Goal: Information Seeking & Learning: Compare options

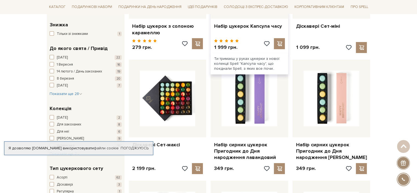
scroll to position [165, 0]
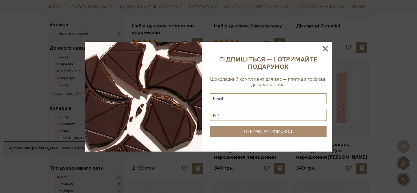
click at [326, 48] on icon at bounding box center [325, 48] width 5 height 5
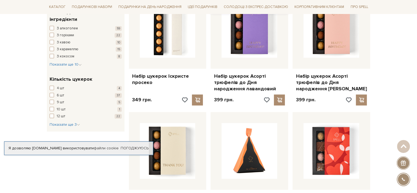
scroll to position [439, 0]
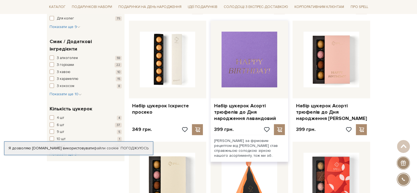
click at [250, 64] on img at bounding box center [250, 60] width 56 height 56
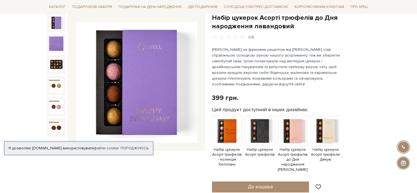
scroll to position [82, 0]
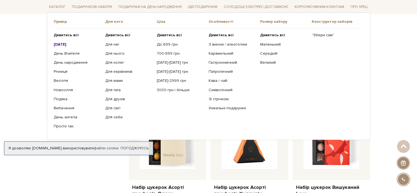
scroll to position [549, 0]
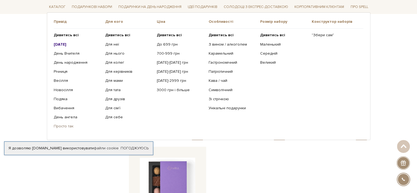
click at [66, 126] on link "Просто так" at bounding box center [77, 126] width 47 height 5
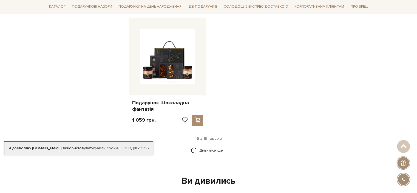
scroll to position [659, 0]
click at [208, 145] on link "Дивитися ще" at bounding box center [209, 150] width 36 height 10
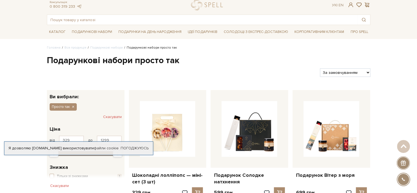
scroll to position [0, 0]
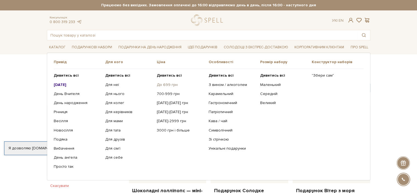
click at [161, 85] on link "До 699 грн" at bounding box center [180, 84] width 47 height 5
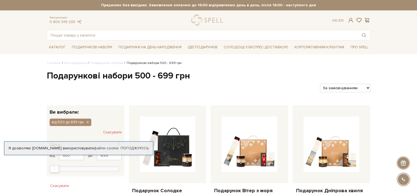
click at [363, 89] on select "За замовчуванням За Ціною (зростання) За Ціною (зменшення) Новинки За популярні…" at bounding box center [345, 88] width 50 height 9
select select "https://spellchocolate.com/our-productions/podarunkovi-box/500-699?sort=p.price…"
click at [320, 84] on select "За замовчуванням За Ціною (зростання) За Ціною (зменшення) Новинки За популярні…" at bounding box center [345, 88] width 50 height 9
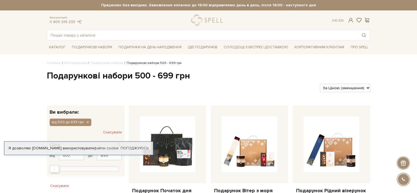
click at [367, 88] on select "За замовчуванням За Ціною (зростання) За Ціною (зменшення) Новинки За популярні…" at bounding box center [345, 88] width 50 height 9
select select "https://spellchocolate.com/our-productions/podarunkovi-box/500-699?sort=p.price…"
click at [320, 84] on select "За замовчуванням За Ціною (зростання) За Ціною (зменшення) Новинки За популярні…" at bounding box center [345, 88] width 50 height 9
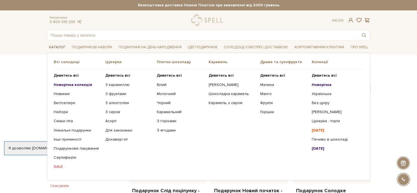
click at [61, 47] on link "Каталог" at bounding box center [57, 47] width 21 height 9
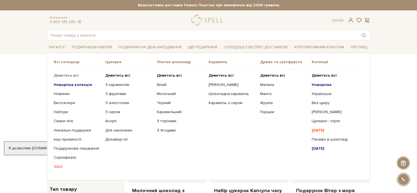
click at [74, 75] on b "Дивитись всі" at bounding box center [66, 75] width 25 height 5
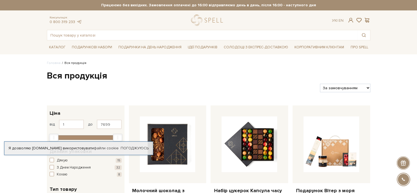
click at [366, 88] on select "За замовчуванням За Ціною (зростання) За Ціною (зменшення) Новинки За популярні…" at bounding box center [345, 88] width 50 height 9
select select "[URL][DOMAIN_NAME]"
click at [320, 84] on select "За замовчуванням За Ціною (зростання) За Ціною (зменшення) Новинки За популярні…" at bounding box center [345, 88] width 50 height 9
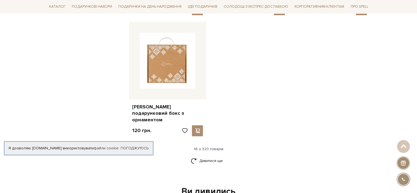
scroll to position [659, 0]
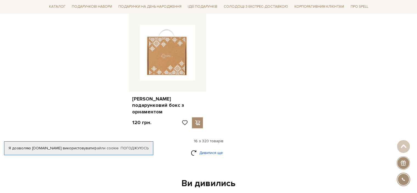
click at [200, 148] on link "Дивитися ще" at bounding box center [209, 153] width 36 height 10
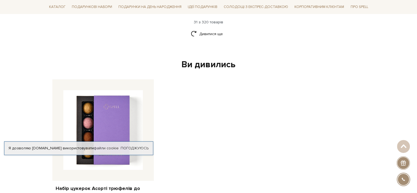
scroll to position [1372, 0]
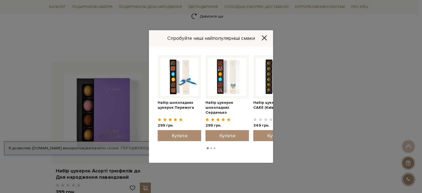
click at [265, 35] on icon "Close" at bounding box center [263, 37] width 5 height 5
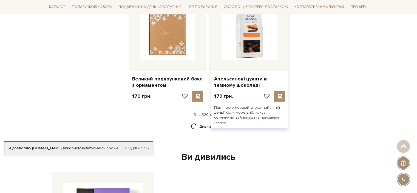
scroll to position [1262, 0]
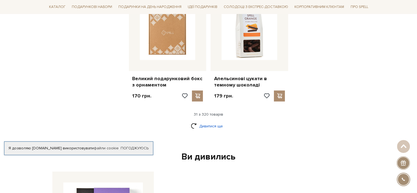
click at [208, 121] on link "Дивитися ще" at bounding box center [209, 126] width 36 height 10
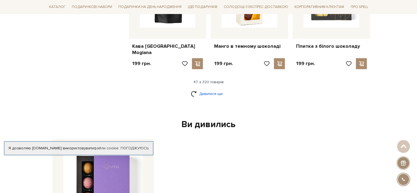
scroll to position [1893, 0]
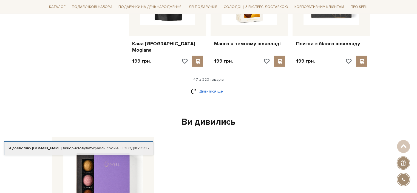
click at [220, 86] on link "Дивитися ще" at bounding box center [209, 91] width 36 height 10
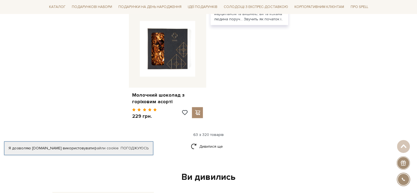
scroll to position [2580, 0]
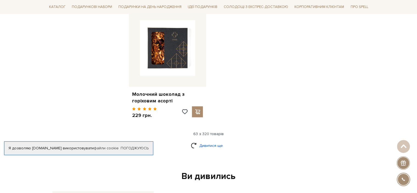
click at [212, 141] on link "Дивитися ще" at bounding box center [209, 146] width 36 height 10
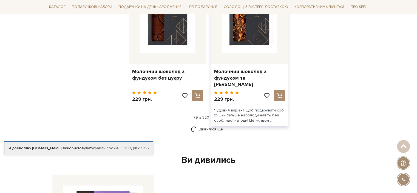
scroll to position [3183, 0]
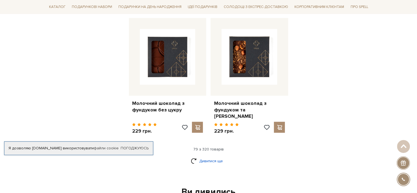
click at [204, 156] on link "Дивитися ще" at bounding box center [209, 161] width 36 height 10
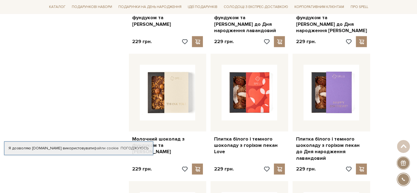
scroll to position [3238, 0]
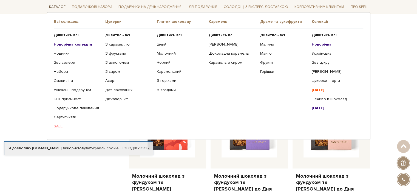
click at [61, 6] on link "Каталог" at bounding box center [57, 7] width 21 height 9
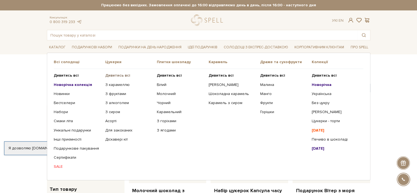
click at [115, 74] on b "Дивитись всі" at bounding box center [117, 75] width 25 height 5
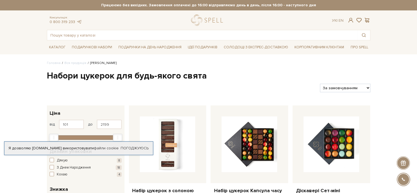
click at [362, 87] on select "За замовчуванням За Ціною (зростання) За Ціною (зменшення) Новинки За популярні…" at bounding box center [345, 88] width 50 height 9
select select "[URL][DOMAIN_NAME]"
click at [320, 84] on select "За замовчуванням За Ціною (зростання) За Ціною (зменшення) Новинки За популярні…" at bounding box center [345, 88] width 50 height 9
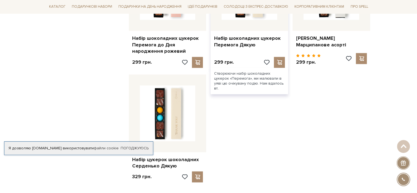
scroll to position [741, 0]
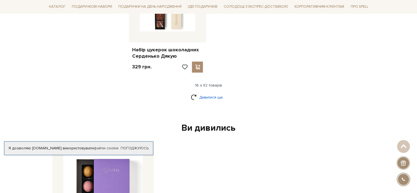
click at [205, 97] on link "Дивитися ще" at bounding box center [209, 97] width 36 height 10
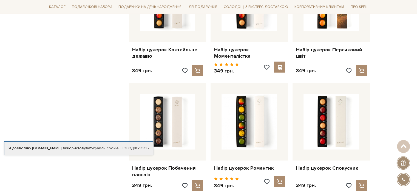
scroll to position [933, 0]
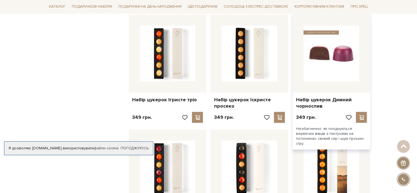
click at [346, 69] on img at bounding box center [332, 54] width 56 height 56
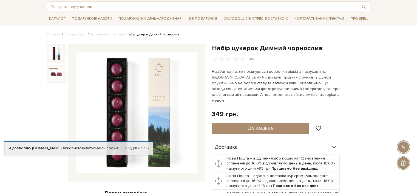
scroll to position [27, 0]
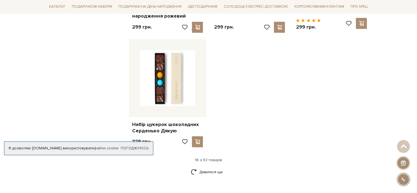
scroll to position [659, 0]
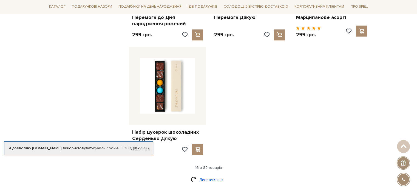
click at [210, 178] on link "Дивитися ще" at bounding box center [209, 180] width 36 height 10
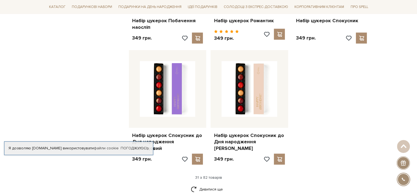
scroll to position [1317, 0]
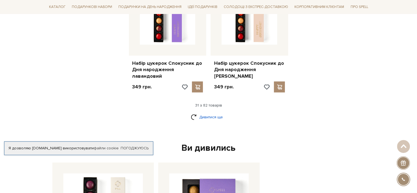
click at [205, 112] on link "Дивитися ще" at bounding box center [209, 117] width 36 height 10
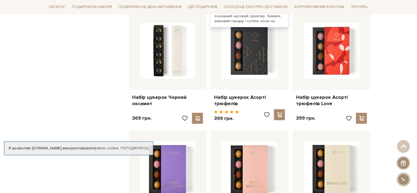
scroll to position [1509, 0]
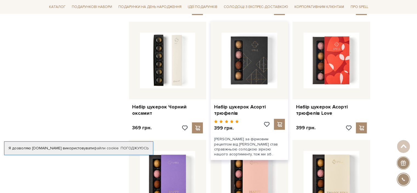
click at [254, 84] on div at bounding box center [250, 61] width 78 height 78
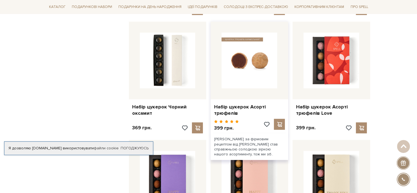
click at [246, 56] on img at bounding box center [250, 61] width 56 height 56
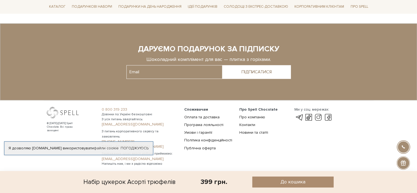
scroll to position [793, 0]
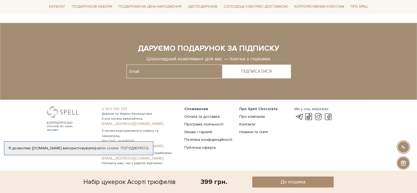
click at [185, 158] on div "Споживачам Оплата та доставка Програма лояльності Умови і гарантії Політика кон…" at bounding box center [208, 135] width 55 height 59
click at [213, 115] on link "Оплата та доставка" at bounding box center [201, 116] width 35 height 5
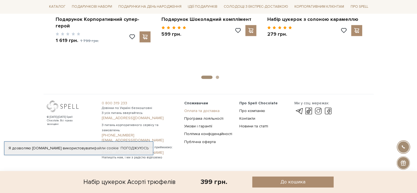
scroll to position [716, 0]
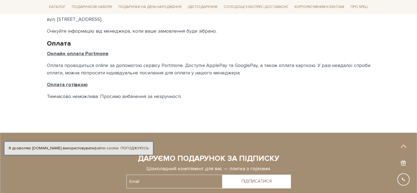
scroll to position [192, 0]
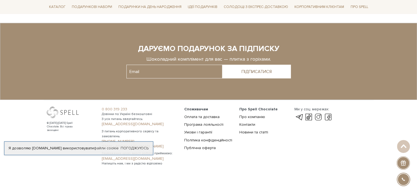
scroll to position [1210, 0]
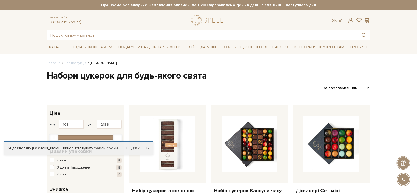
select select "https://spellchocolate.com/our-productions/seti-cukerok/?sort=p.price&order=ASC"
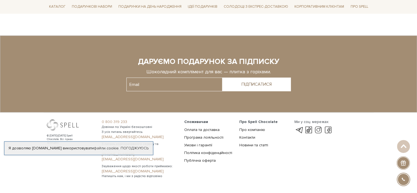
scroll to position [928, 0]
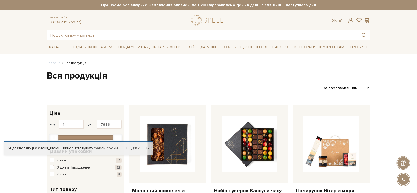
select select "https://spellchocolate.com/our-productions/?sort=p.price&order=ASC"
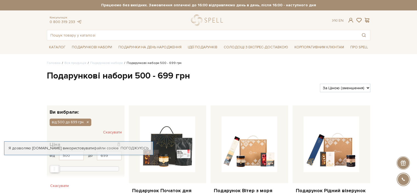
select select "[URL][DOMAIN_NAME]"
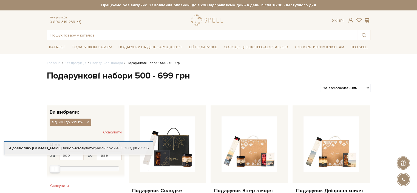
click at [366, 86] on select "За замовчуванням За Ціною (зростання) За Ціною (зменшення) Новинки За популярні…" at bounding box center [345, 88] width 50 height 9
select select "[URL][DOMAIN_NAME]"
click at [320, 84] on select "За замовчуванням За Ціною (зростання) За Ціною (зменшення) Новинки За популярні…" at bounding box center [345, 88] width 50 height 9
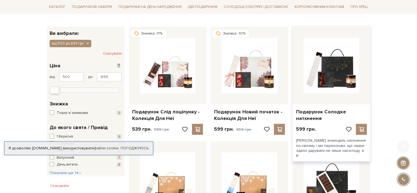
scroll to position [82, 0]
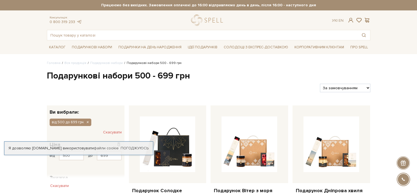
select select "[URL][DOMAIN_NAME]"
